Goal: Task Accomplishment & Management: Use online tool/utility

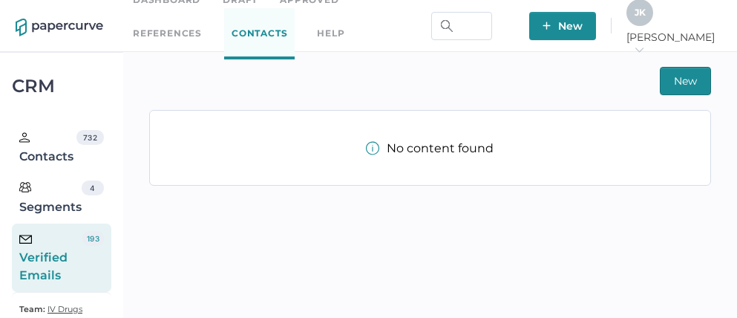
scroll to position [34, 0]
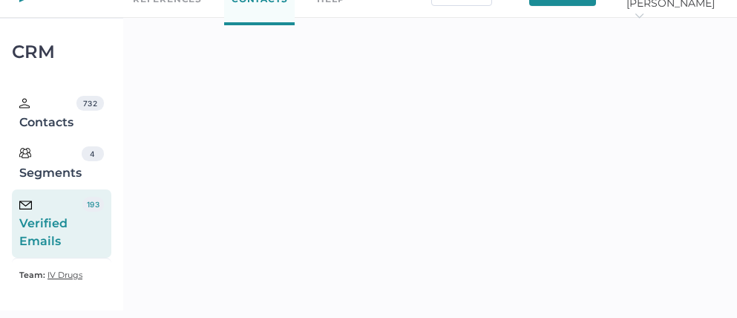
click at [61, 220] on div "Verified Emails" at bounding box center [50, 223] width 63 height 53
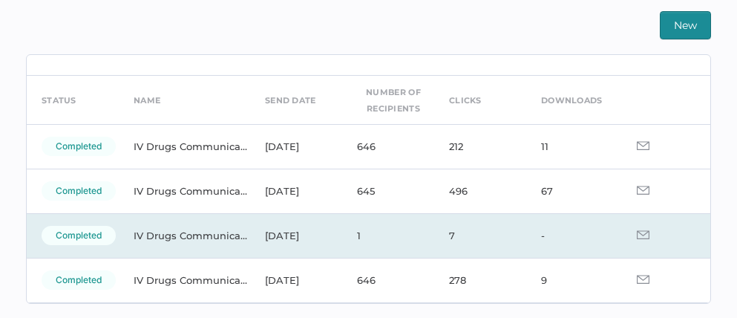
scroll to position [30, 0]
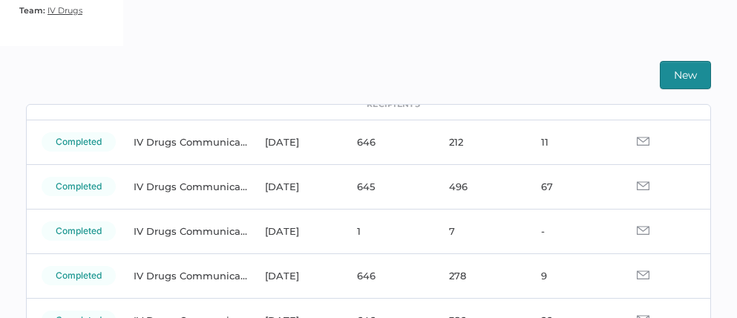
scroll to position [305, 0]
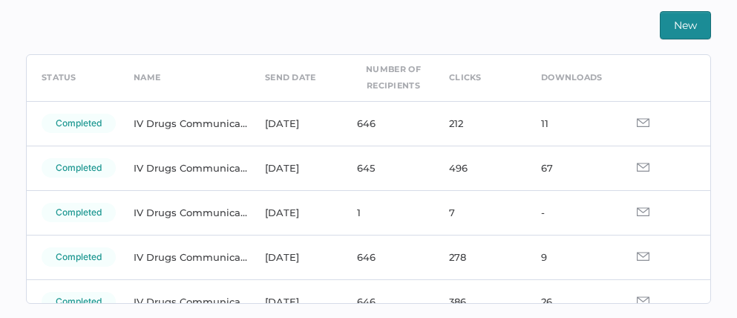
scroll to position [80, 0]
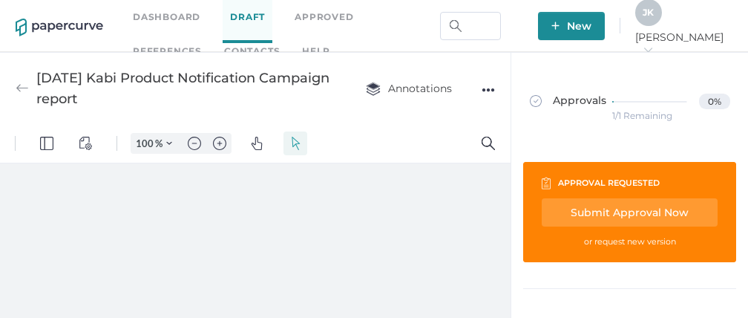
type input "111"
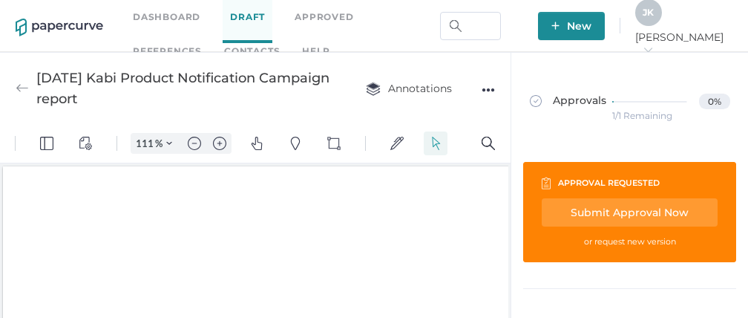
scroll to position [2, 0]
